Goal: Task Accomplishment & Management: Use online tool/utility

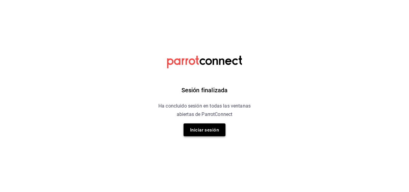
click at [211, 131] on font "Iniciar sesión" at bounding box center [204, 129] width 29 height 5
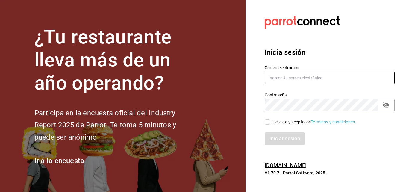
type input "chicosfitcor@gmail.com"
click at [268, 122] on input "He leído y acepto los Términos y condiciones." at bounding box center [267, 121] width 5 height 5
checkbox input "true"
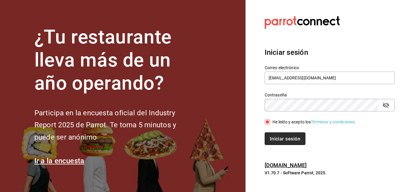
click at [273, 136] on font "Iniciar sesión" at bounding box center [285, 139] width 31 height 6
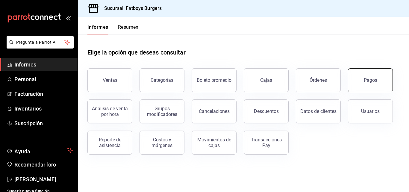
click at [356, 81] on button "Pagos" at bounding box center [370, 80] width 45 height 24
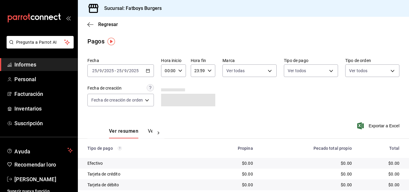
click at [145, 70] on div "[DATE] [DATE] - [DATE] [DATE]" at bounding box center [120, 70] width 66 height 13
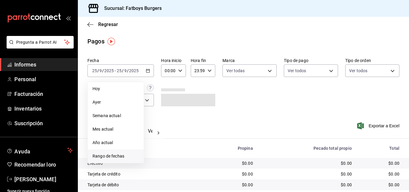
click at [98, 156] on font "Rango de fechas" at bounding box center [108, 156] width 32 height 5
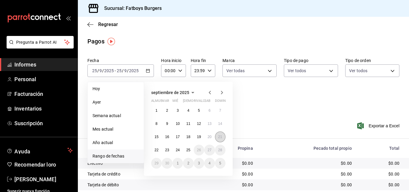
click at [222, 136] on font "21" at bounding box center [220, 137] width 4 height 4
click at [158, 136] on font "15" at bounding box center [156, 137] width 4 height 4
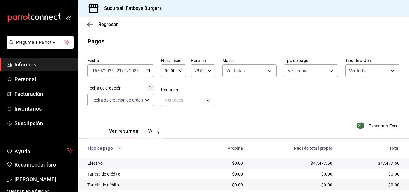
scroll to position [72, 0]
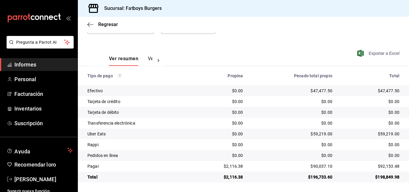
click at [380, 55] on font "Exportar a Excel" at bounding box center [383, 53] width 31 height 5
